Goal: Information Seeking & Learning: Learn about a topic

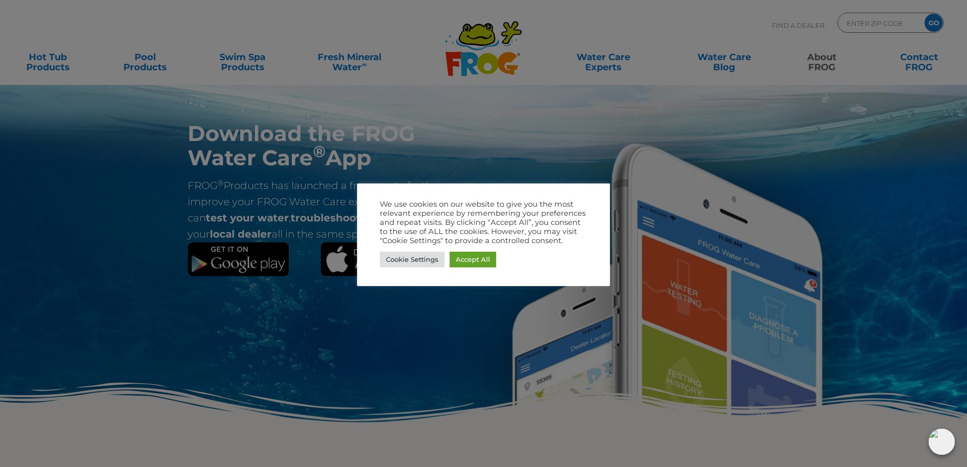
click at [54, 64] on div at bounding box center [483, 233] width 967 height 467
click at [460, 259] on link "Accept All" at bounding box center [473, 260] width 47 height 16
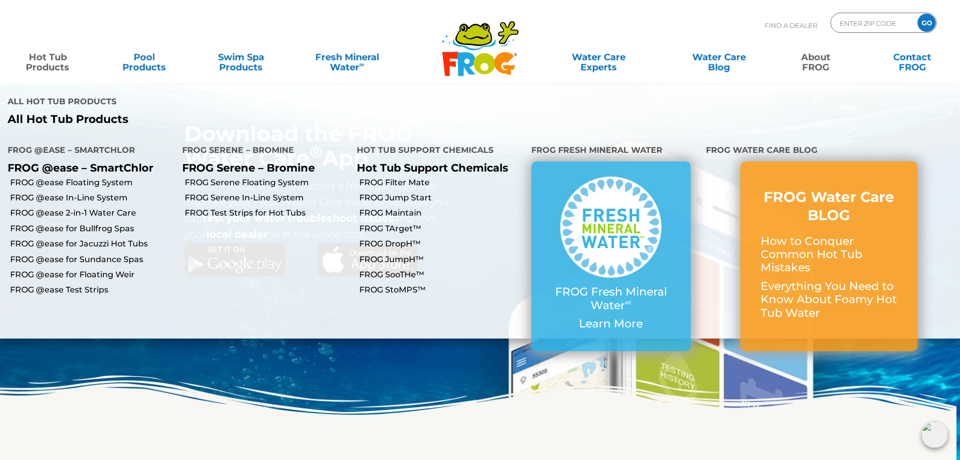
click at [48, 67] on link "Hot Tub Products" at bounding box center [47, 57] width 75 height 20
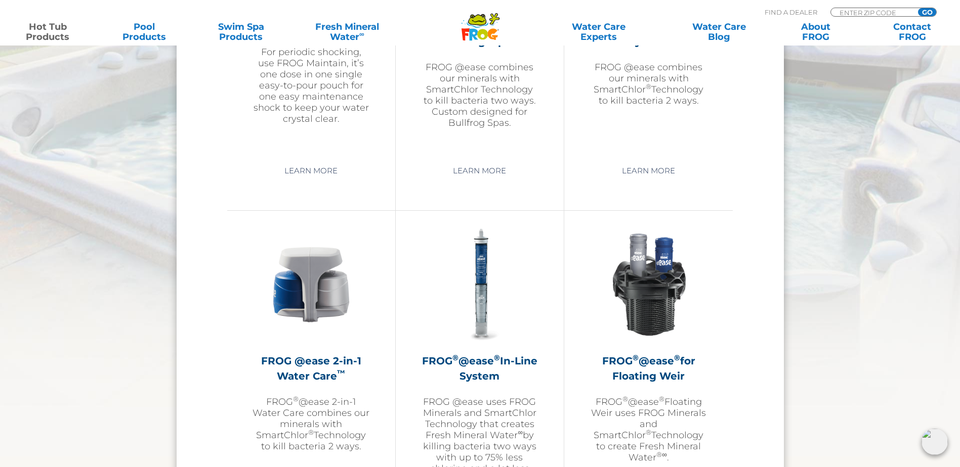
scroll to position [1467, 0]
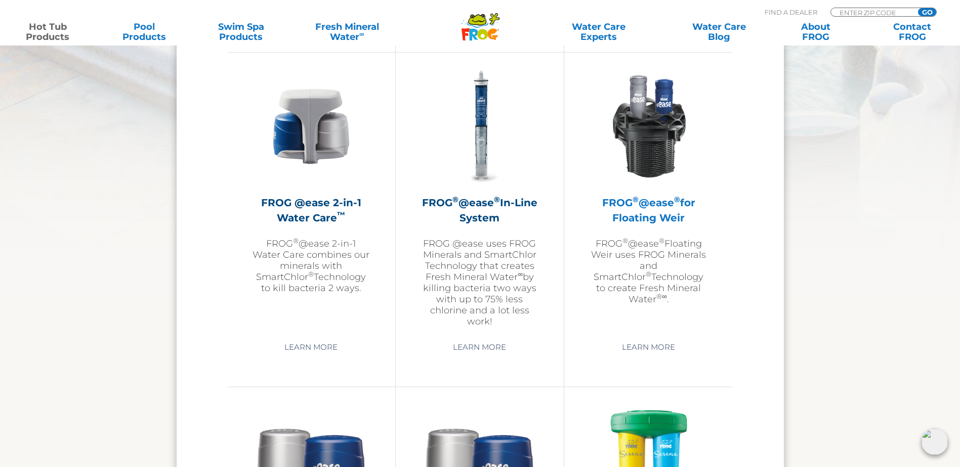
click at [642, 143] on img at bounding box center [648, 126] width 117 height 117
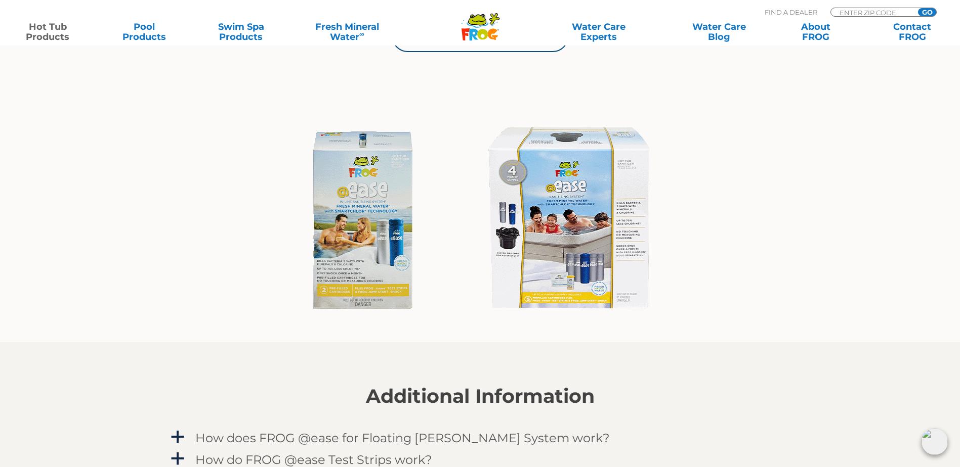
scroll to position [759, 0]
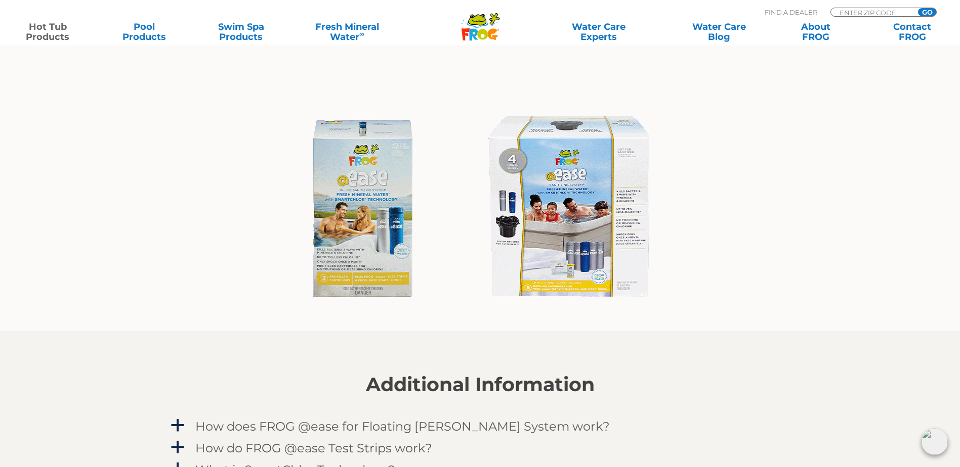
click at [611, 293] on img at bounding box center [479, 209] width 391 height 211
click at [600, 278] on img at bounding box center [479, 209] width 391 height 211
